Goal: Leave review/rating

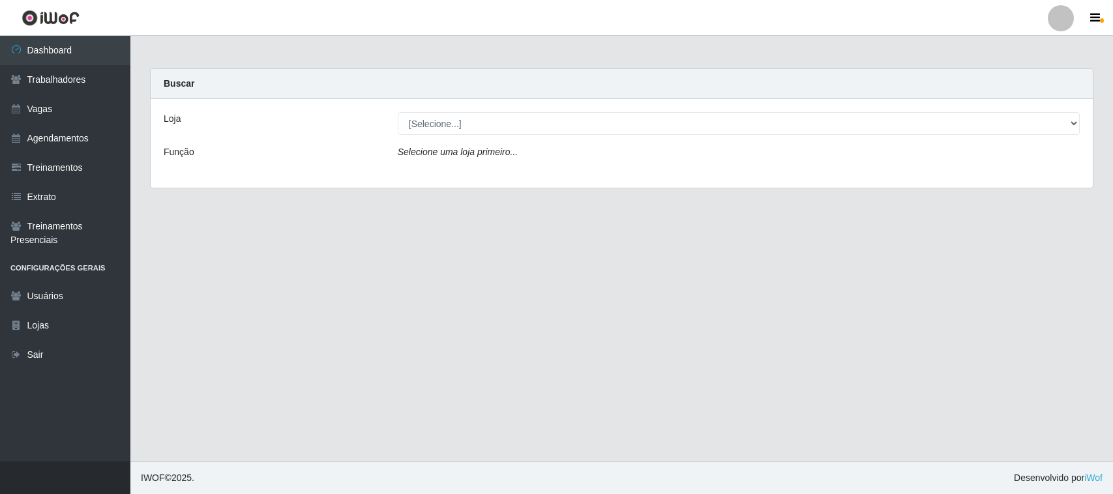
click at [482, 119] on select "[Selecione...] Nordestão - [GEOGRAPHIC_DATA]" at bounding box center [739, 123] width 682 height 23
select select "382"
click at [398, 112] on select "[Selecione...] Nordestão - [GEOGRAPHIC_DATA]" at bounding box center [739, 123] width 682 height 23
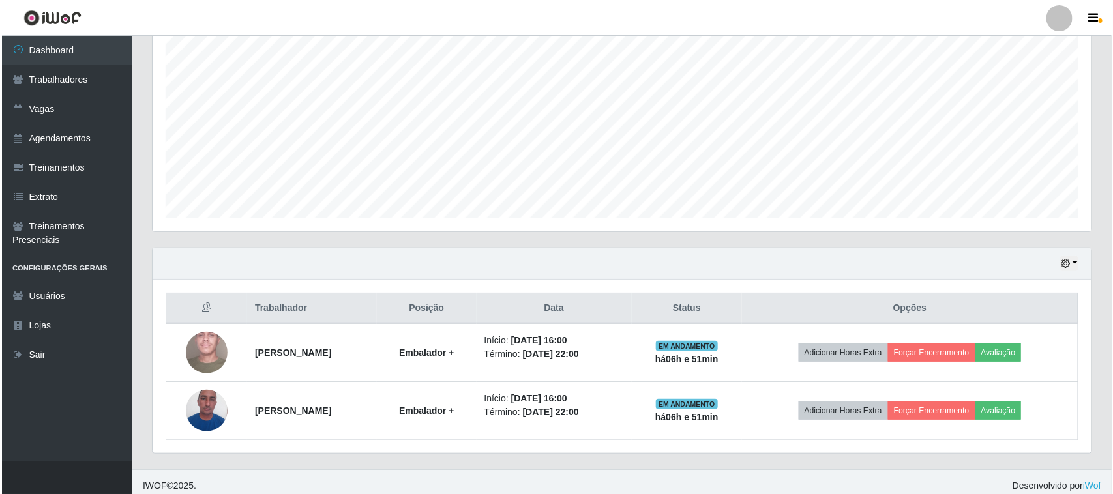
scroll to position [256, 0]
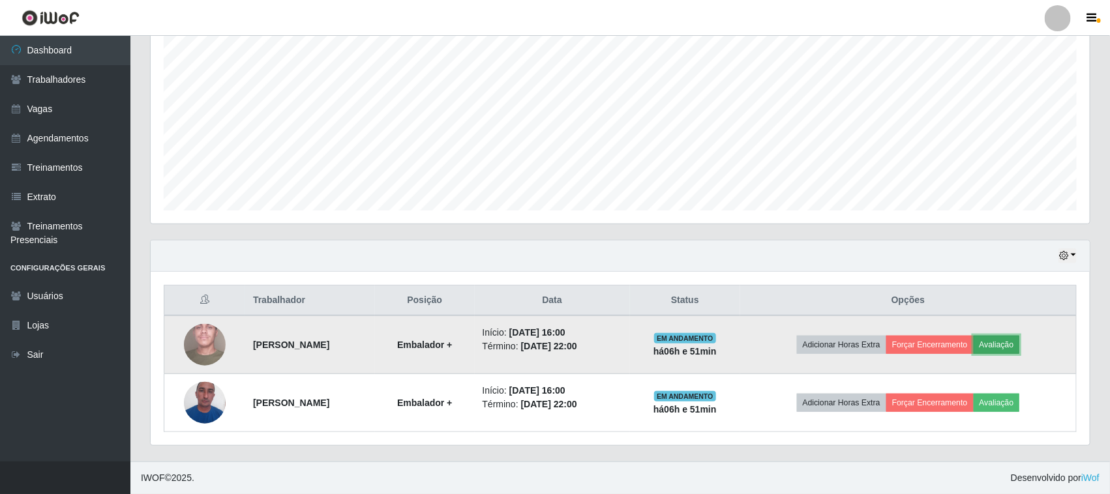
click at [1018, 340] on button "Avaliação" at bounding box center [996, 345] width 46 height 18
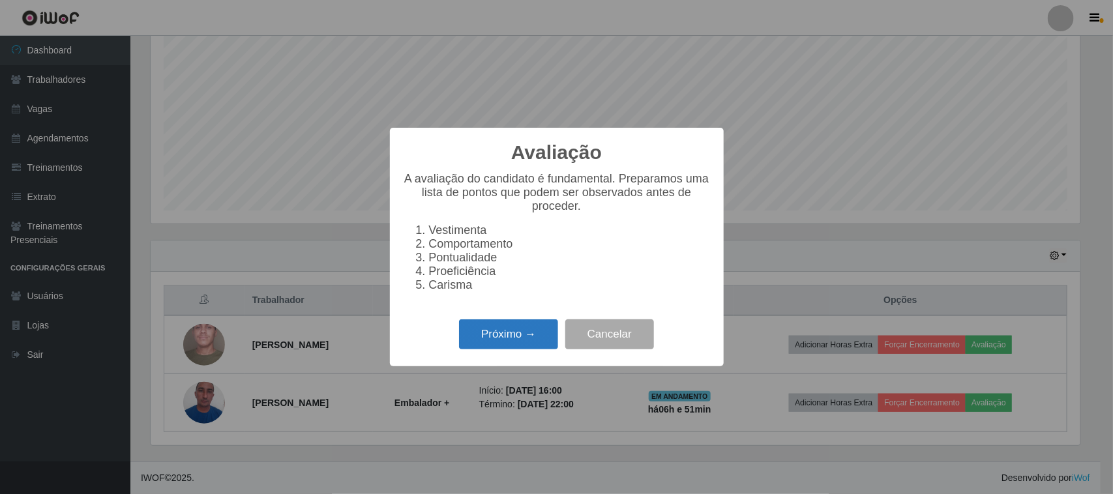
click at [490, 341] on button "Próximo →" at bounding box center [508, 334] width 99 height 31
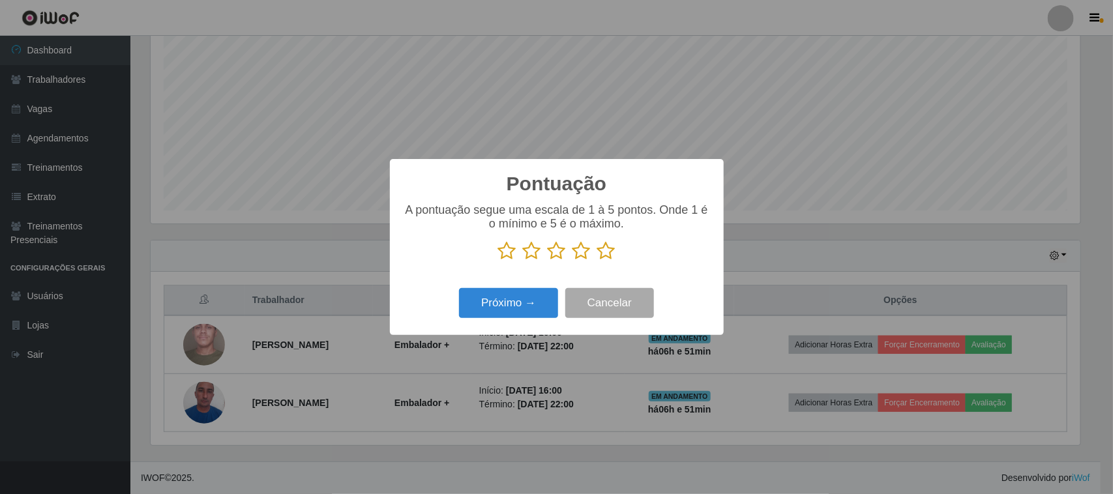
click at [604, 254] on icon at bounding box center [606, 251] width 18 height 20
click at [597, 261] on input "radio" at bounding box center [597, 261] width 0 height 0
click at [533, 307] on button "Próximo →" at bounding box center [508, 303] width 99 height 31
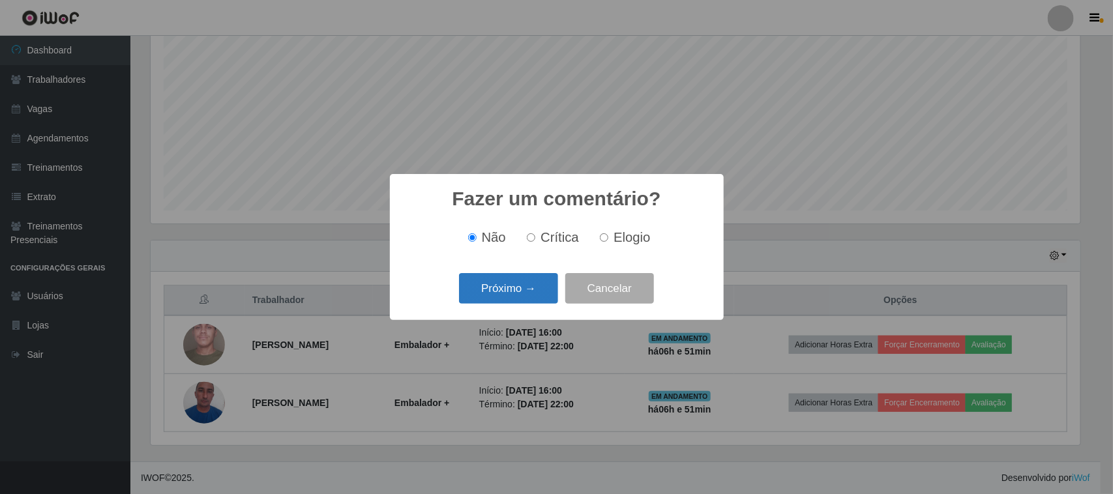
click at [529, 298] on button "Próximo →" at bounding box center [508, 288] width 99 height 31
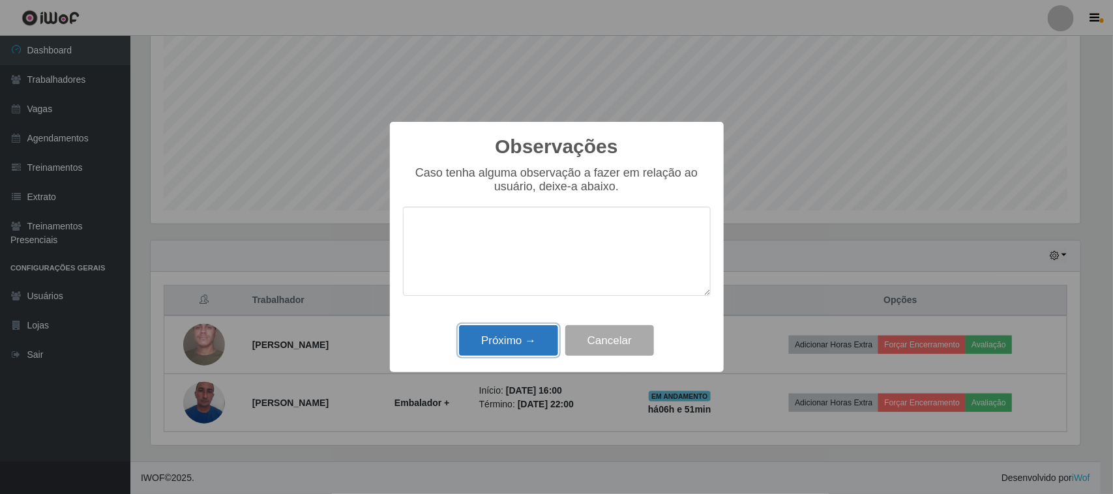
click at [537, 343] on button "Próximo →" at bounding box center [508, 340] width 99 height 31
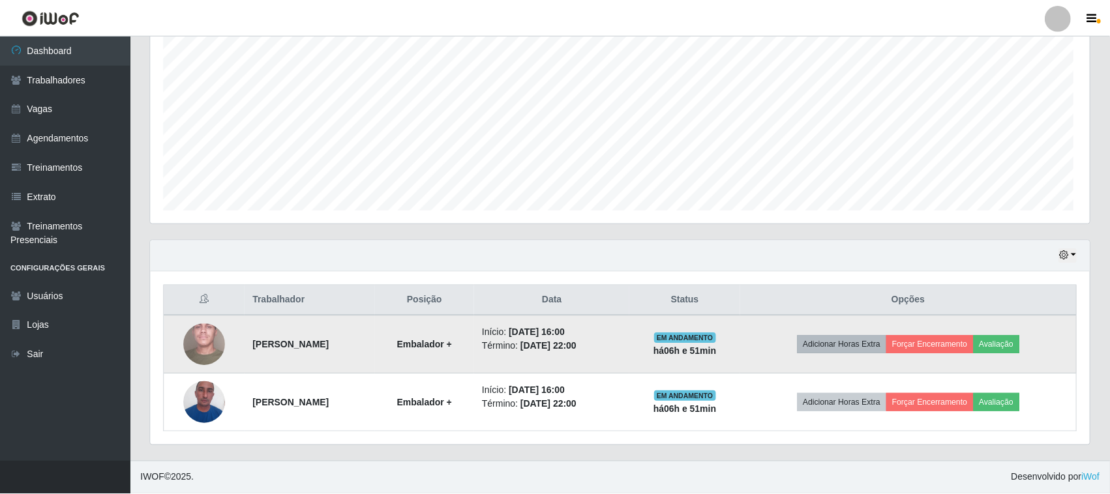
scroll to position [271, 939]
click at [928, 343] on button "Forçar Encerramento" at bounding box center [929, 345] width 87 height 18
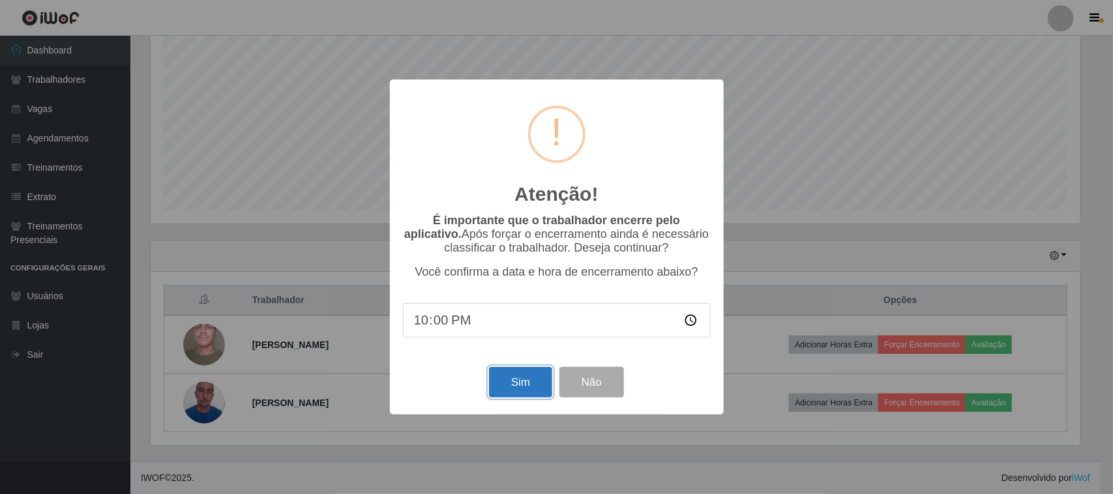
click at [525, 392] on button "Sim" at bounding box center [520, 382] width 63 height 31
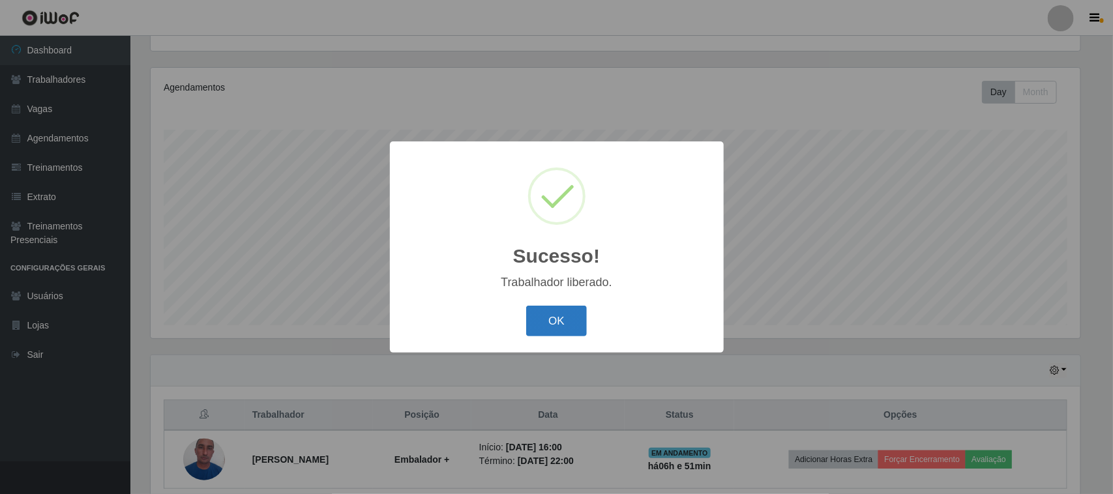
click at [556, 327] on button "OK" at bounding box center [556, 321] width 61 height 31
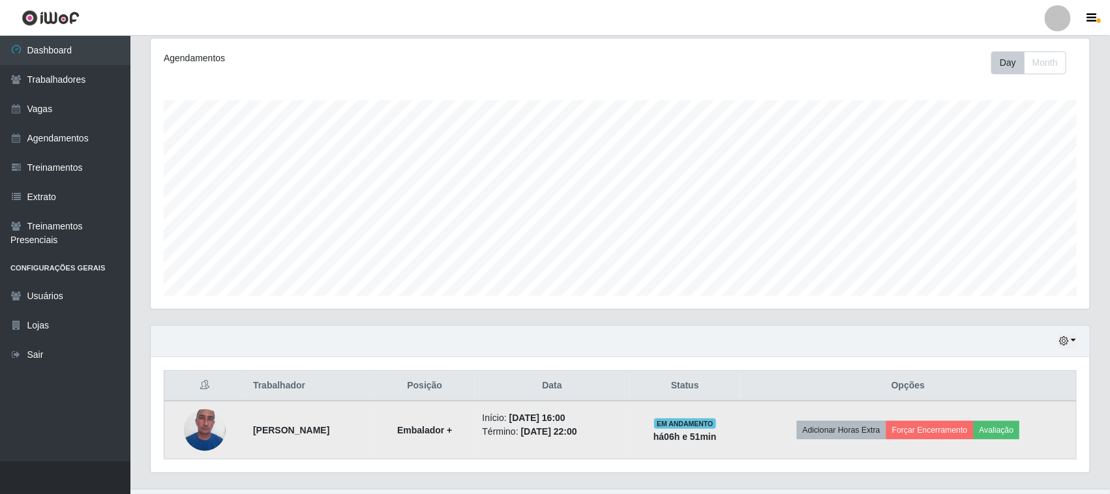
scroll to position [199, 0]
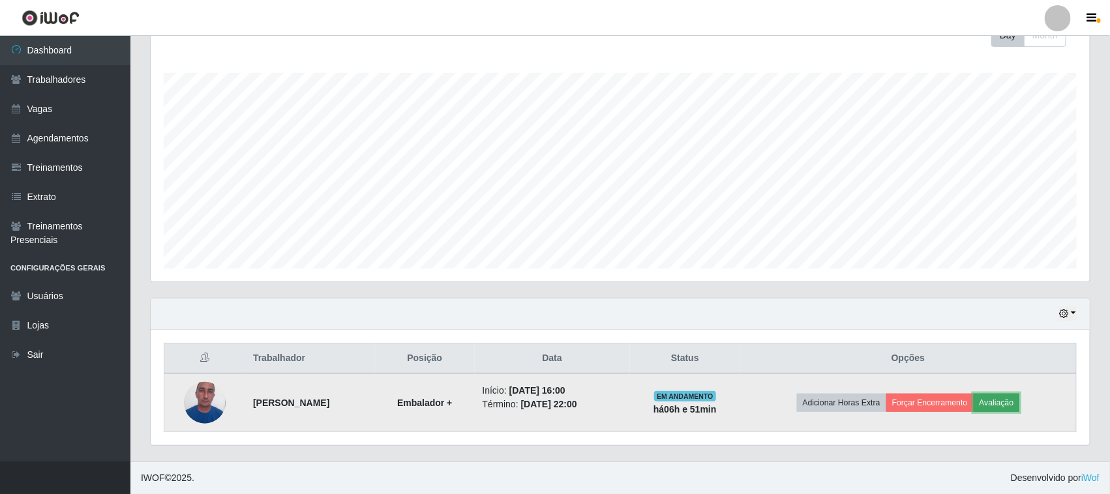
click at [1020, 402] on button "Avaliação" at bounding box center [996, 403] width 46 height 18
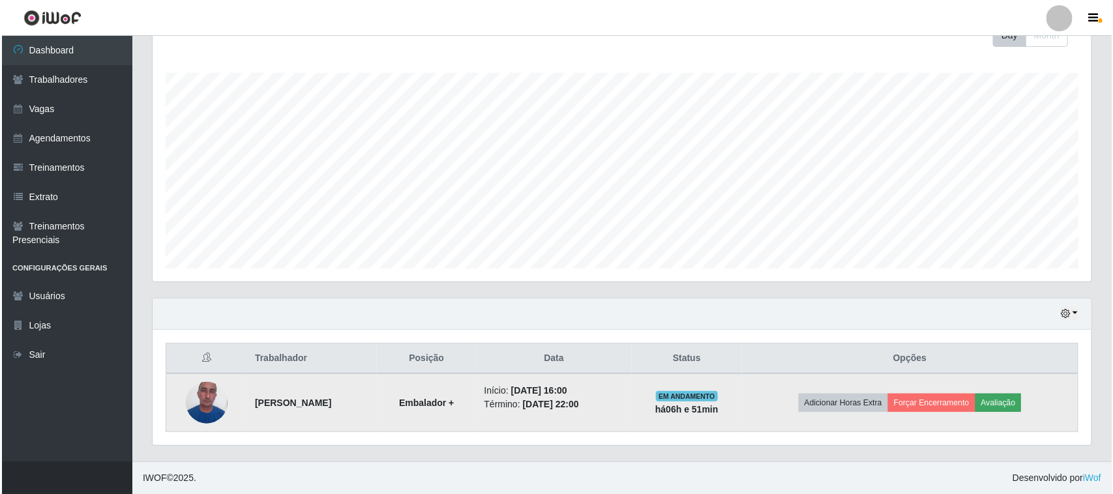
scroll to position [271, 930]
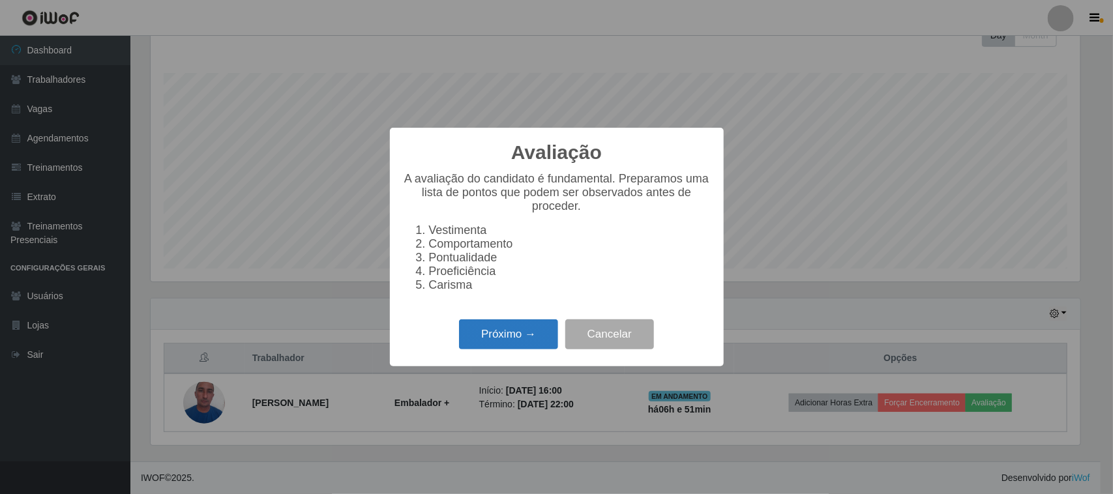
click at [543, 344] on button "Próximo →" at bounding box center [508, 334] width 99 height 31
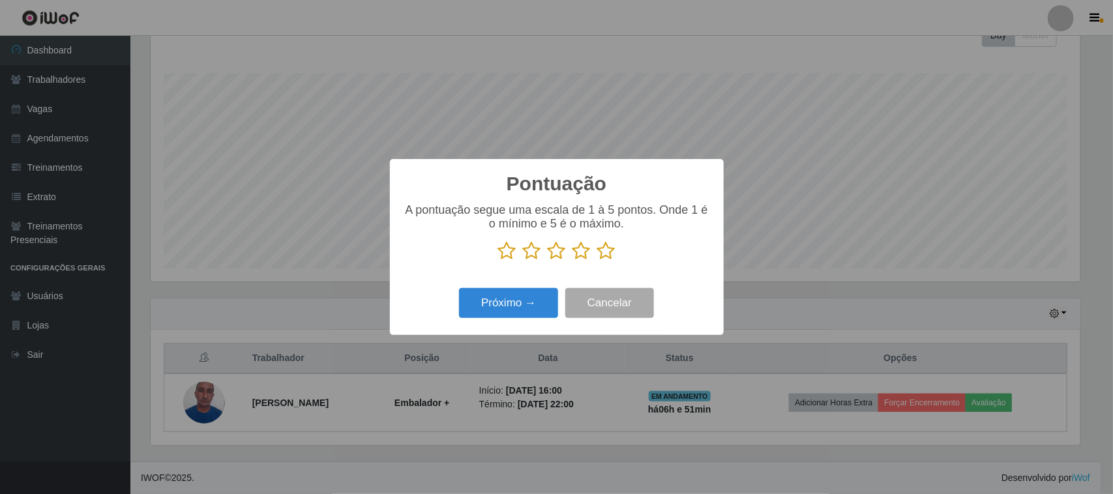
click at [602, 248] on icon at bounding box center [606, 251] width 18 height 20
click at [597, 261] on input "radio" at bounding box center [597, 261] width 0 height 0
click at [527, 303] on button "Próximo →" at bounding box center [508, 303] width 99 height 31
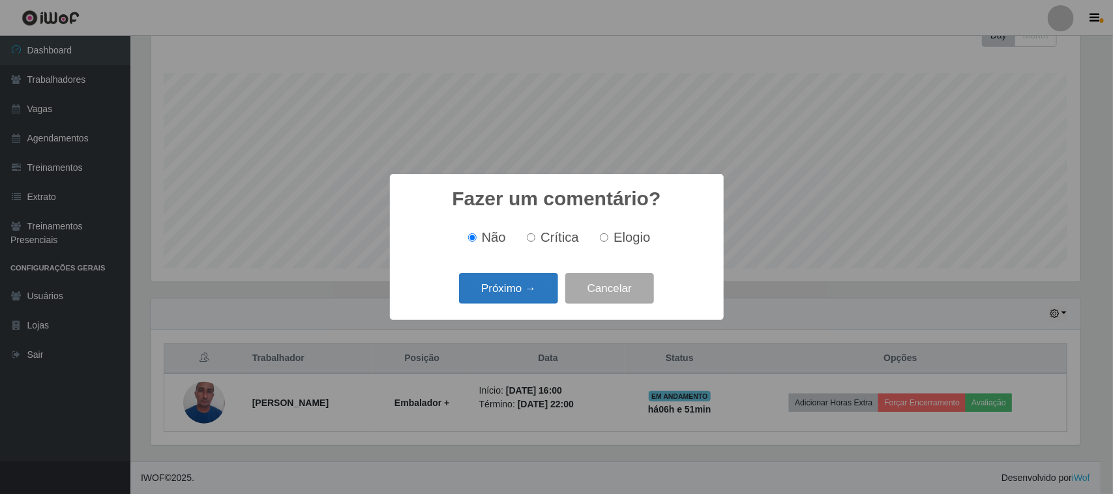
click at [528, 293] on button "Próximo →" at bounding box center [508, 288] width 99 height 31
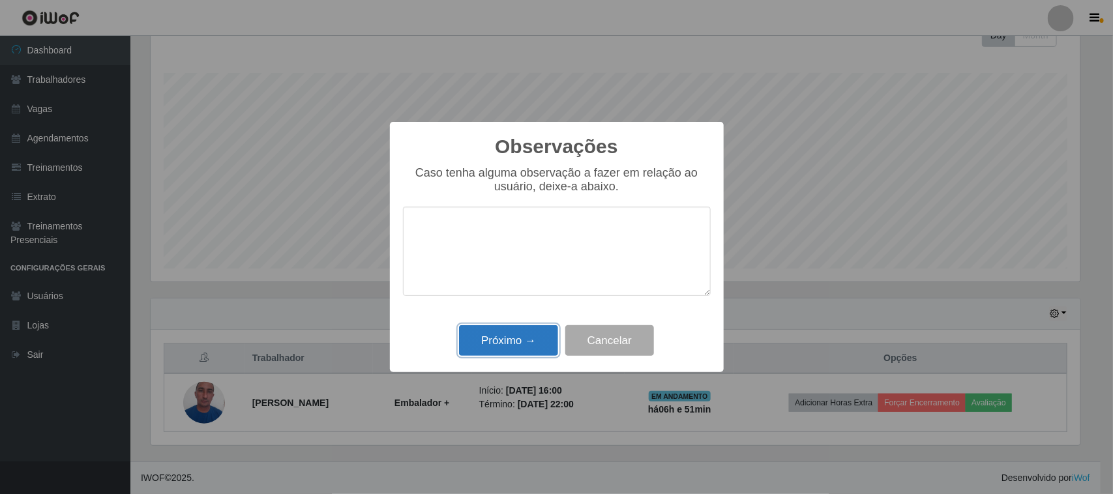
click at [516, 334] on button "Próximo →" at bounding box center [508, 340] width 99 height 31
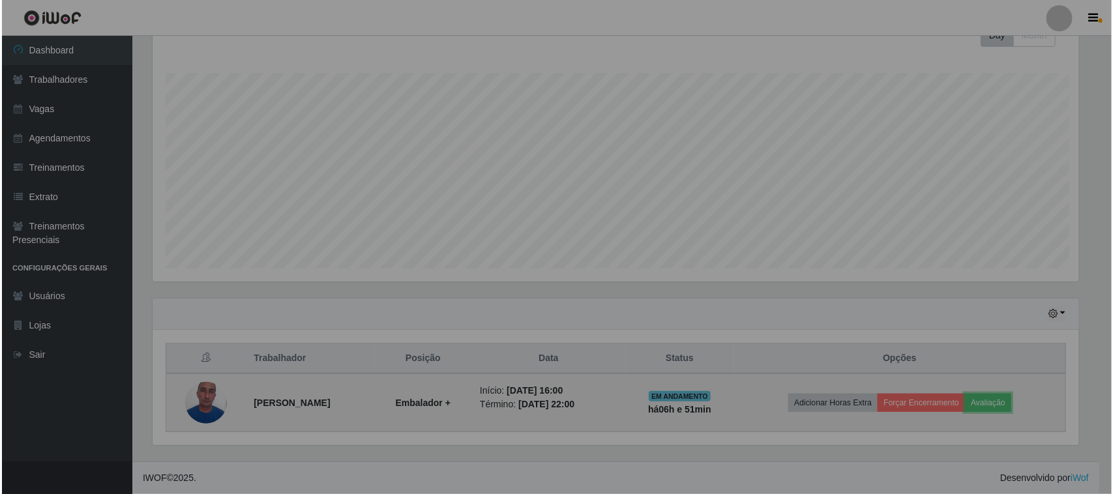
scroll to position [271, 939]
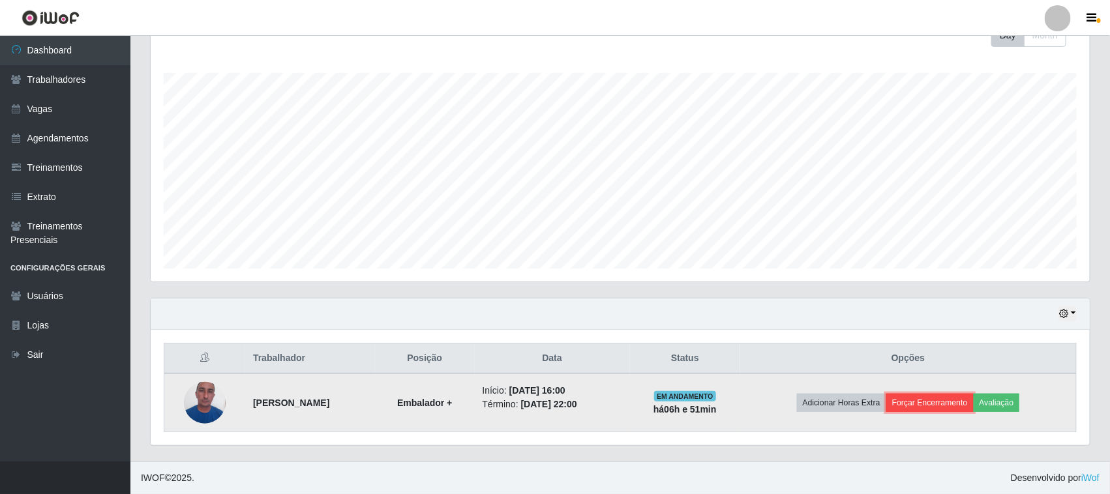
click at [956, 402] on button "Forçar Encerramento" at bounding box center [929, 403] width 87 height 18
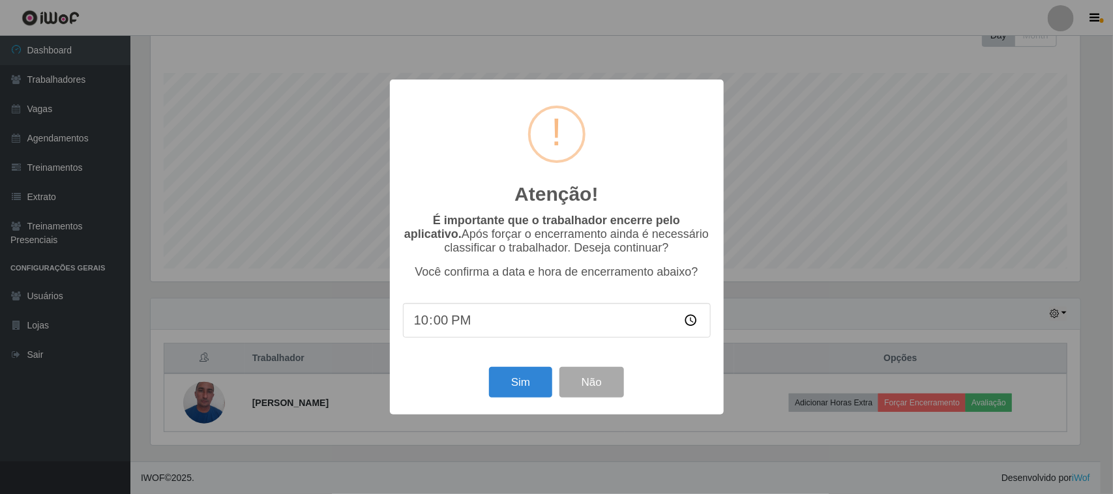
click at [483, 366] on div "Atenção! × É importante que o trabalhador encerre pelo aplicativo. Após forçar …" at bounding box center [557, 247] width 334 height 334
click at [499, 383] on button "Sim" at bounding box center [520, 382] width 63 height 31
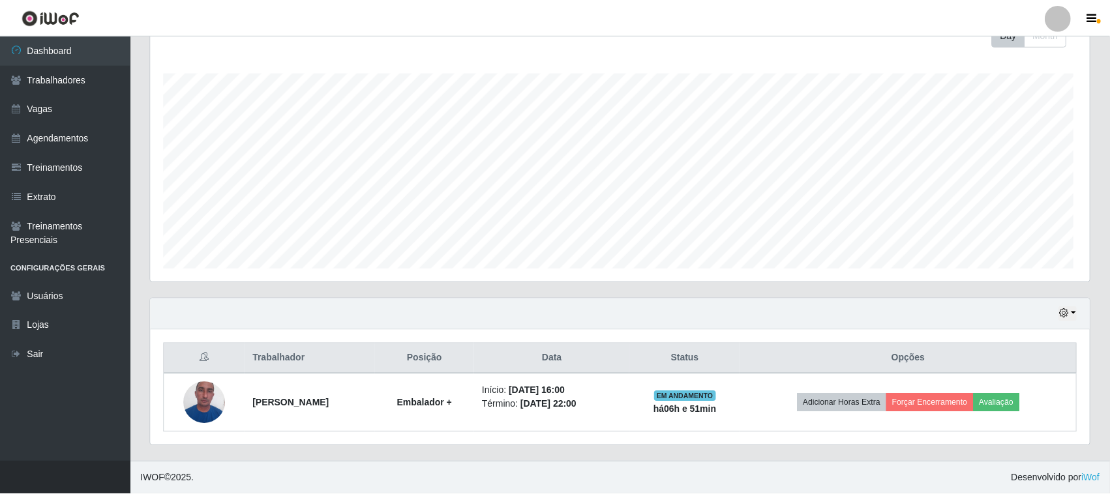
scroll to position [0, 0]
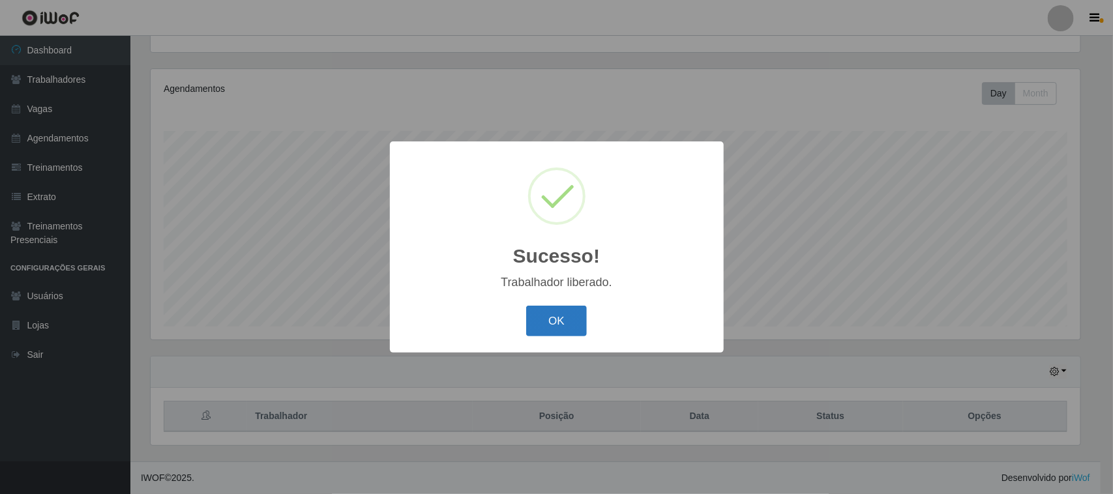
click at [561, 327] on button "OK" at bounding box center [556, 321] width 61 height 31
